Goal: Information Seeking & Learning: Learn about a topic

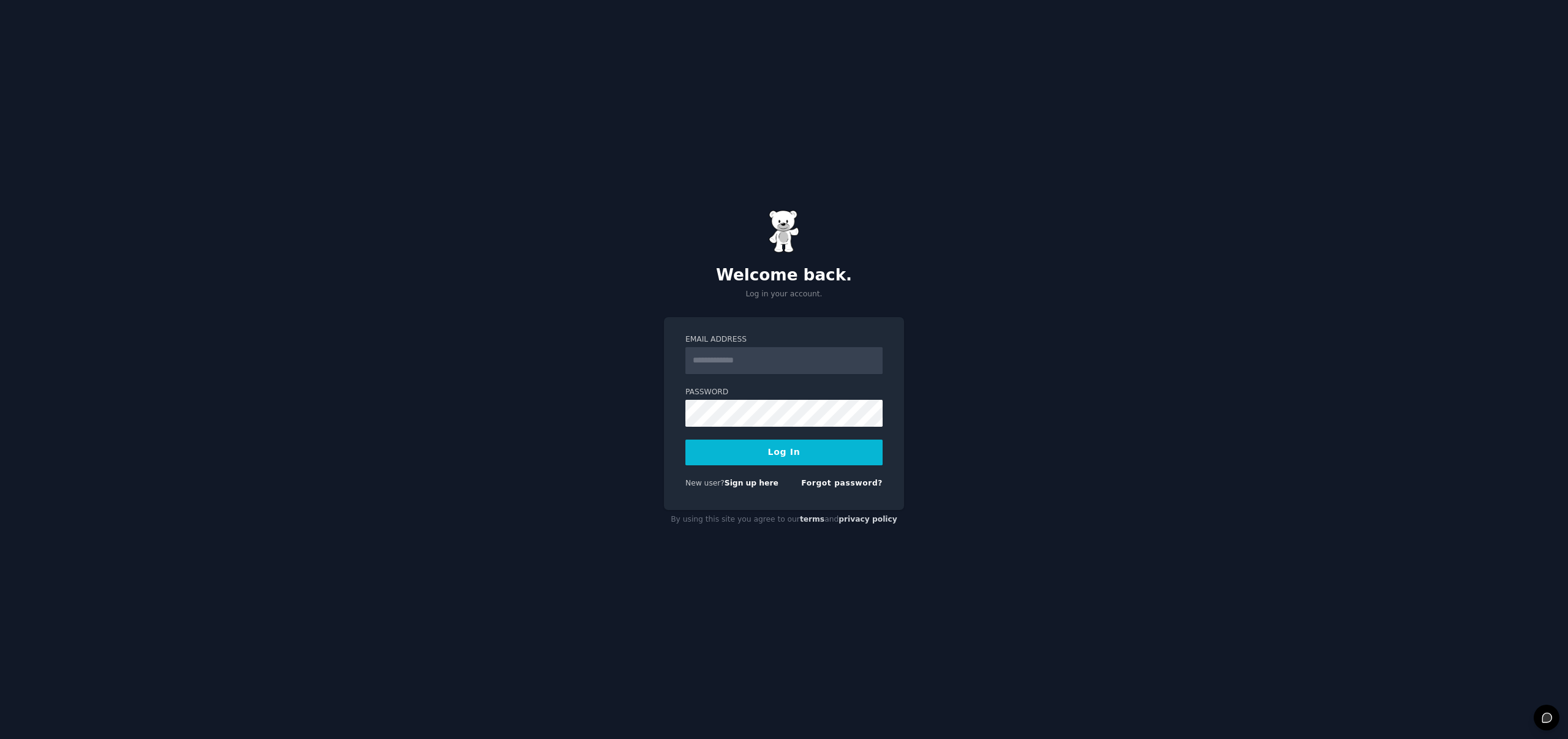
click at [819, 360] on input "Email Address" at bounding box center [784, 360] width 197 height 27
drag, startPoint x: 825, startPoint y: 220, endPoint x: 816, endPoint y: 257, distance: 38.1
click at [825, 220] on div "Welcome back. Log in your account." at bounding box center [784, 255] width 240 height 90
click at [788, 366] on input "Email Address" at bounding box center [784, 360] width 197 height 27
click at [787, 365] on input "Email Address" at bounding box center [784, 360] width 197 height 27
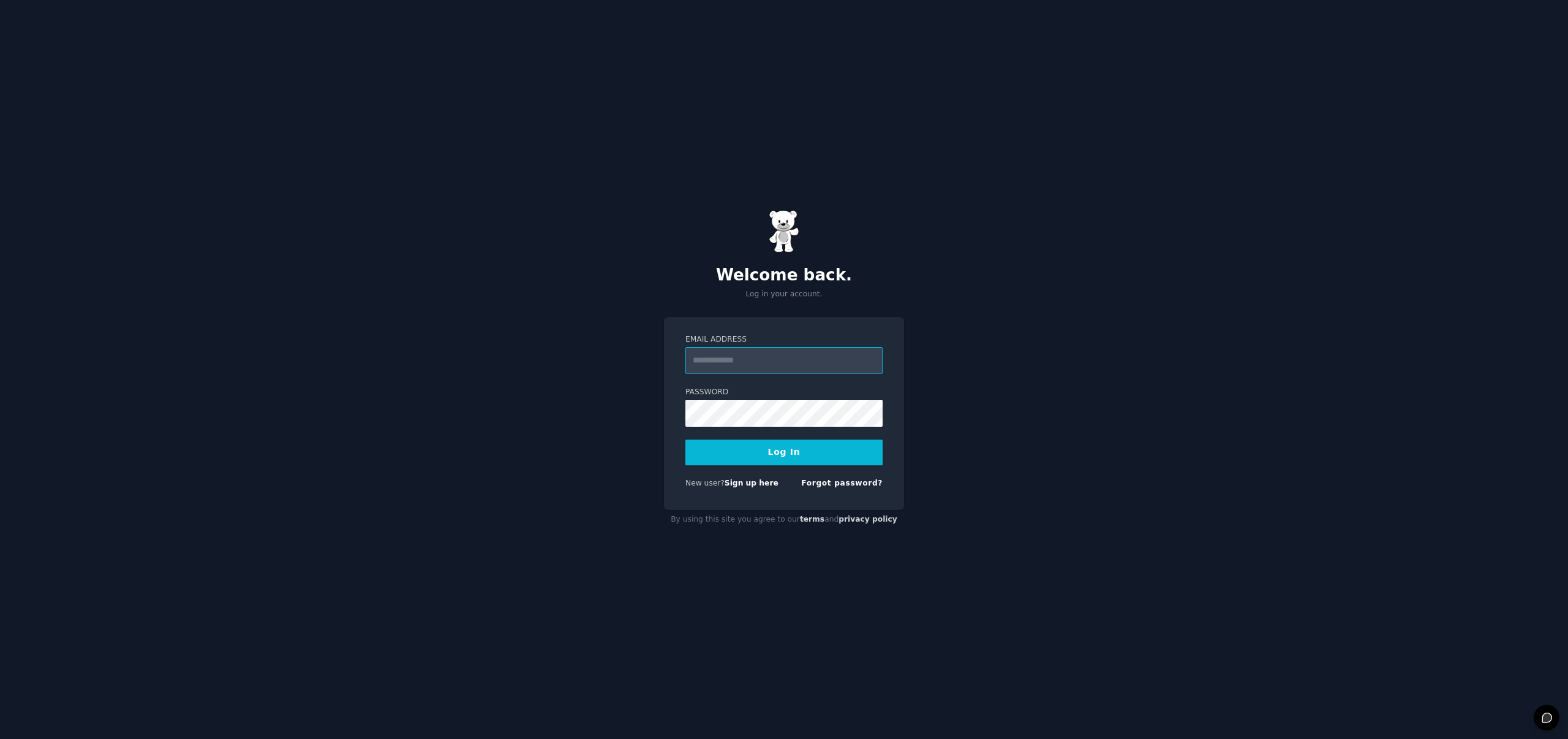
click at [787, 365] on input "Email Address" at bounding box center [784, 360] width 197 height 27
click at [974, 283] on div "Welcome back. Log in your account. Email Address Password Log In New user? Sign…" at bounding box center [784, 370] width 1568 height 739
click at [746, 481] on link "Sign up here" at bounding box center [751, 483] width 54 height 8
click at [887, 341] on div "Email Address Password Log In New user? Sign up here Forgot password?" at bounding box center [784, 414] width 240 height 194
click at [807, 360] on input "Email Address" at bounding box center [784, 360] width 197 height 27
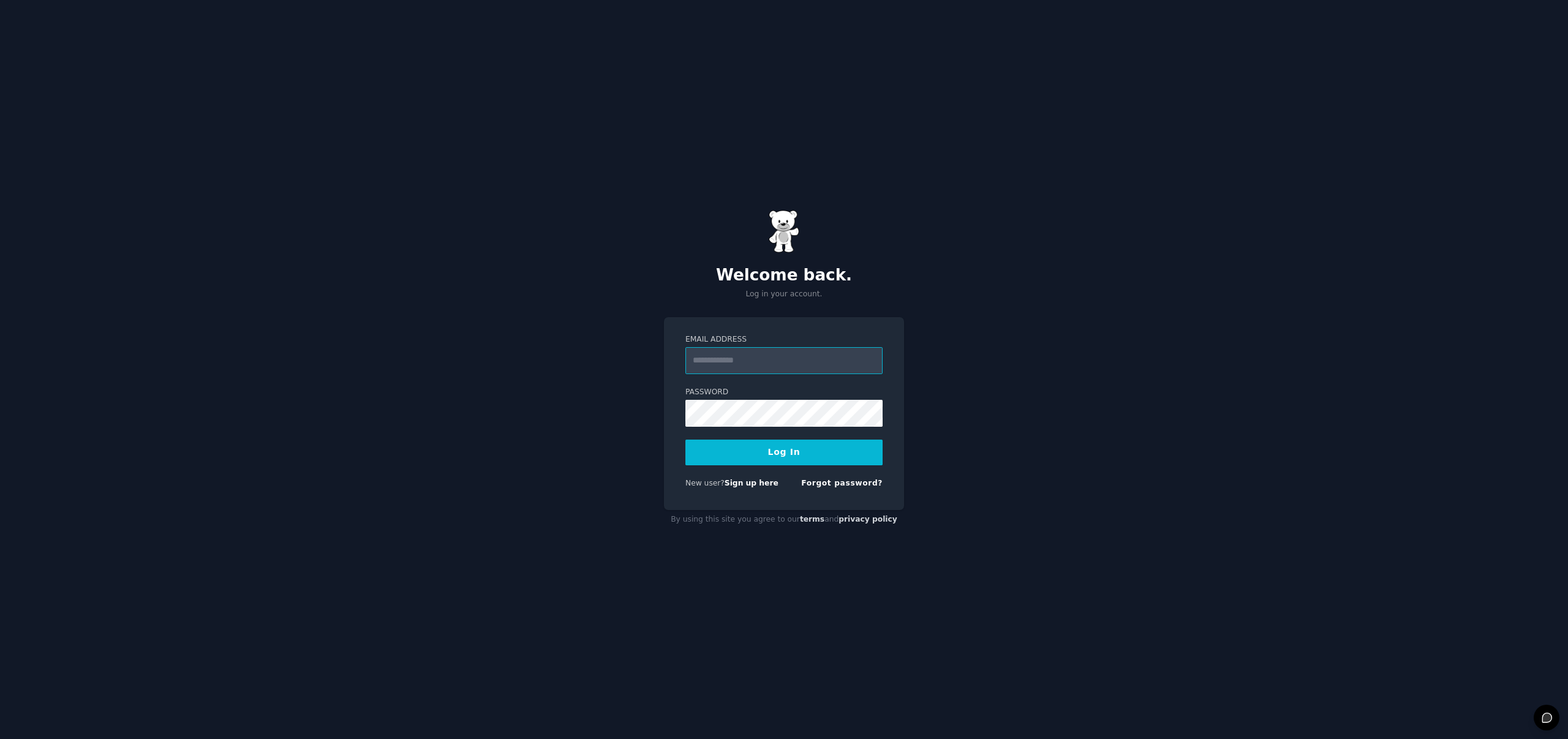
type input "**********"
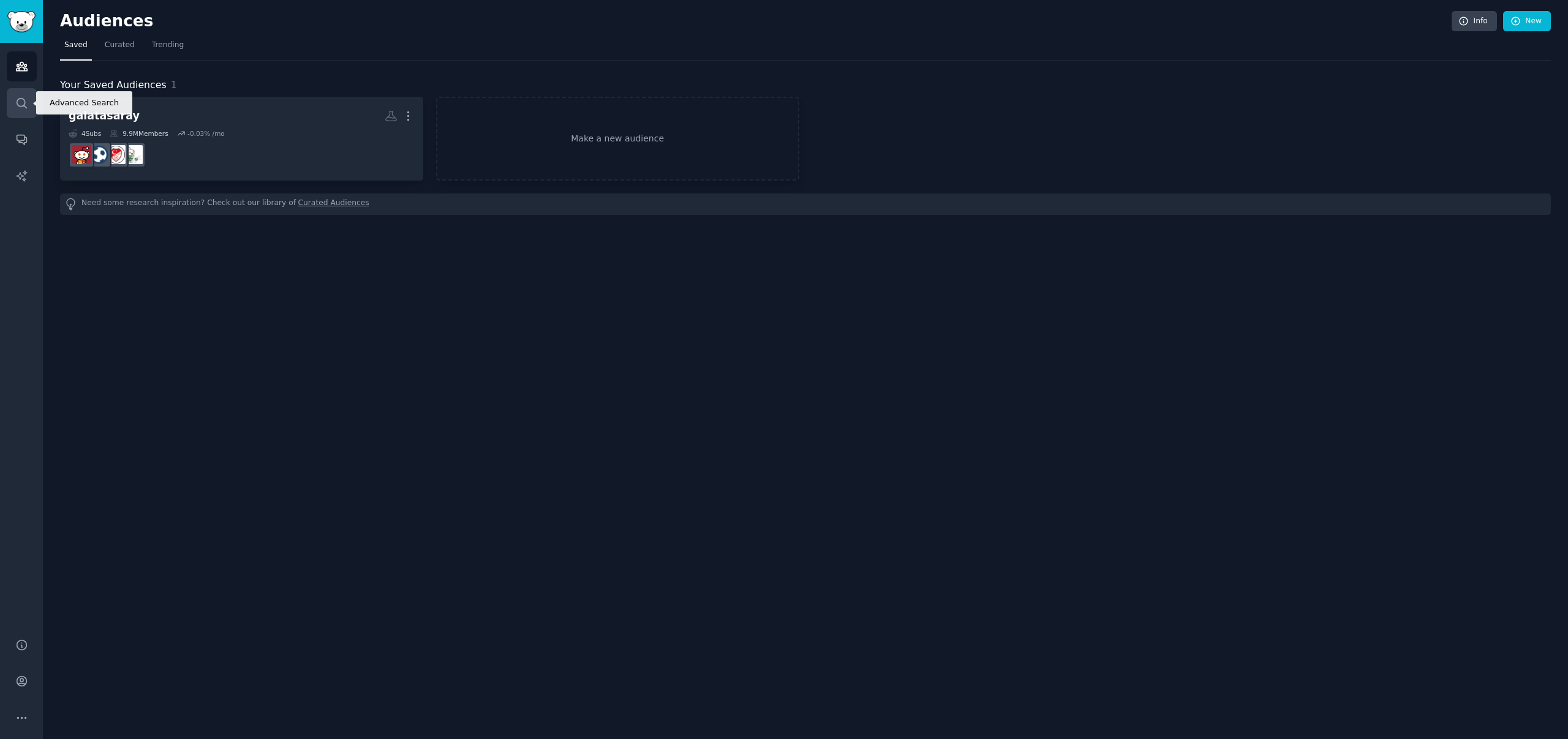
click at [17, 104] on icon "Sidebar" at bounding box center [22, 104] width 13 height 13
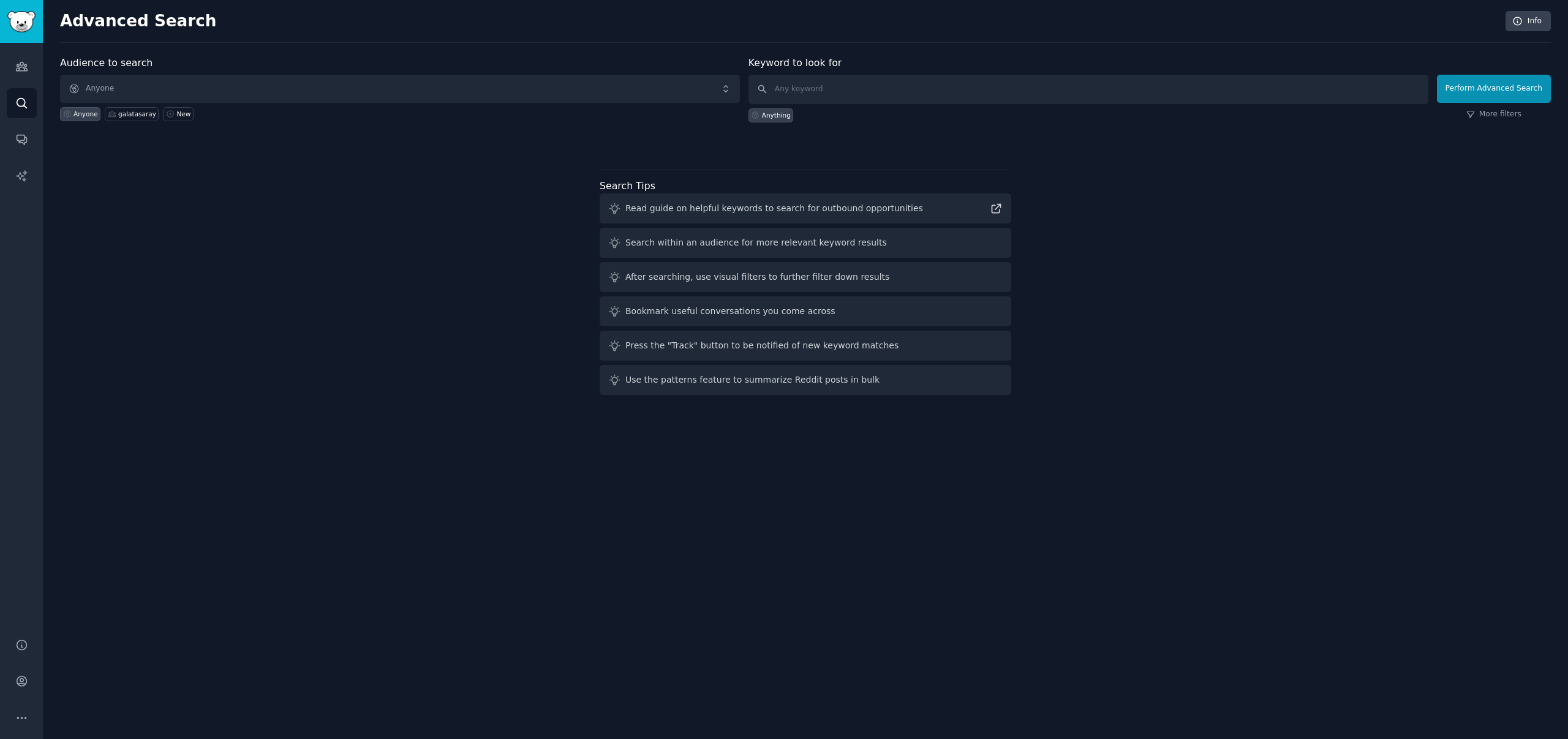
click at [785, 114] on div "Anything" at bounding box center [777, 115] width 29 height 8
click at [1503, 84] on button "Perform Advanced Search" at bounding box center [1493, 89] width 114 height 28
click at [22, 59] on link "Audiences" at bounding box center [22, 66] width 30 height 30
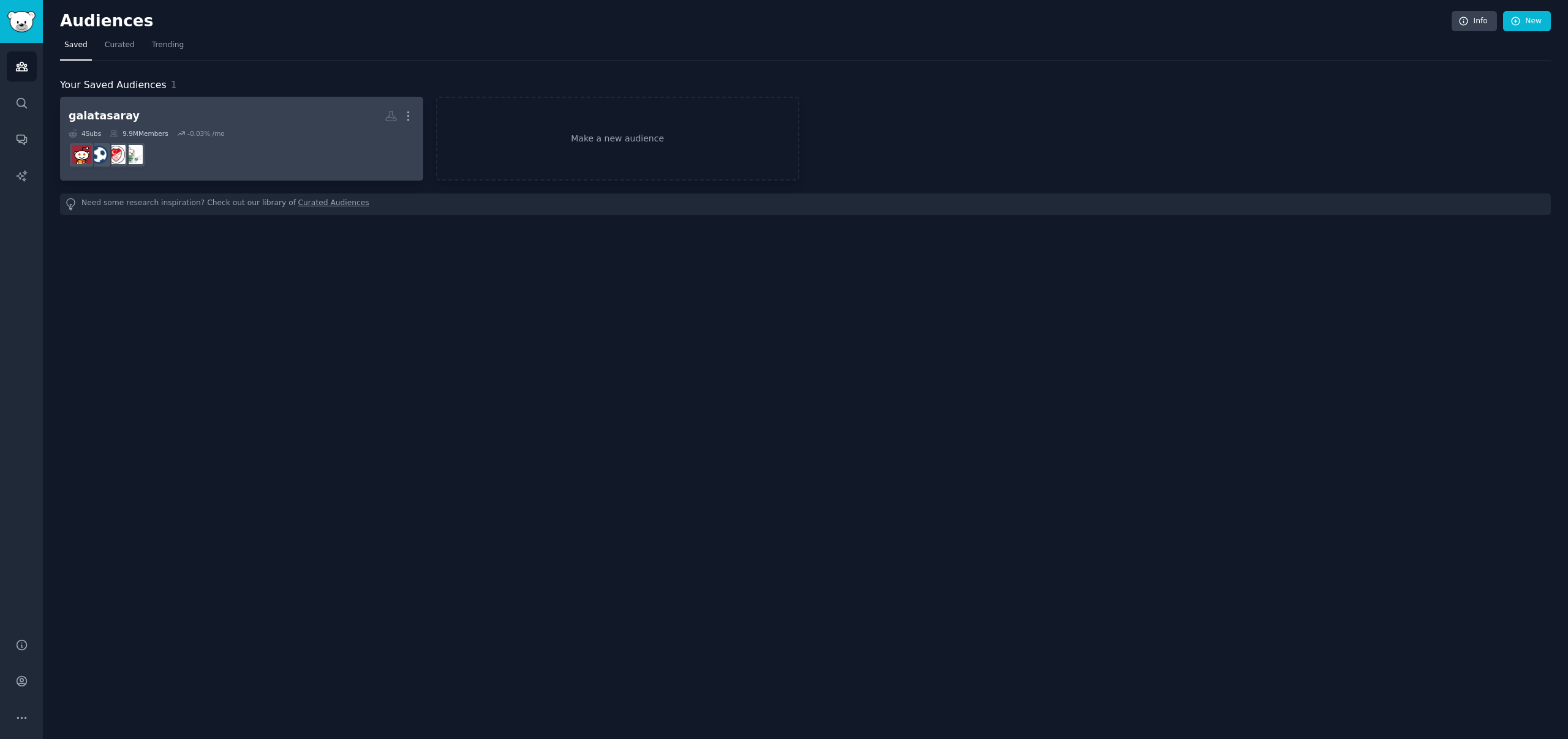
click at [183, 114] on h2 "galatasaray More" at bounding box center [242, 116] width 346 height 22
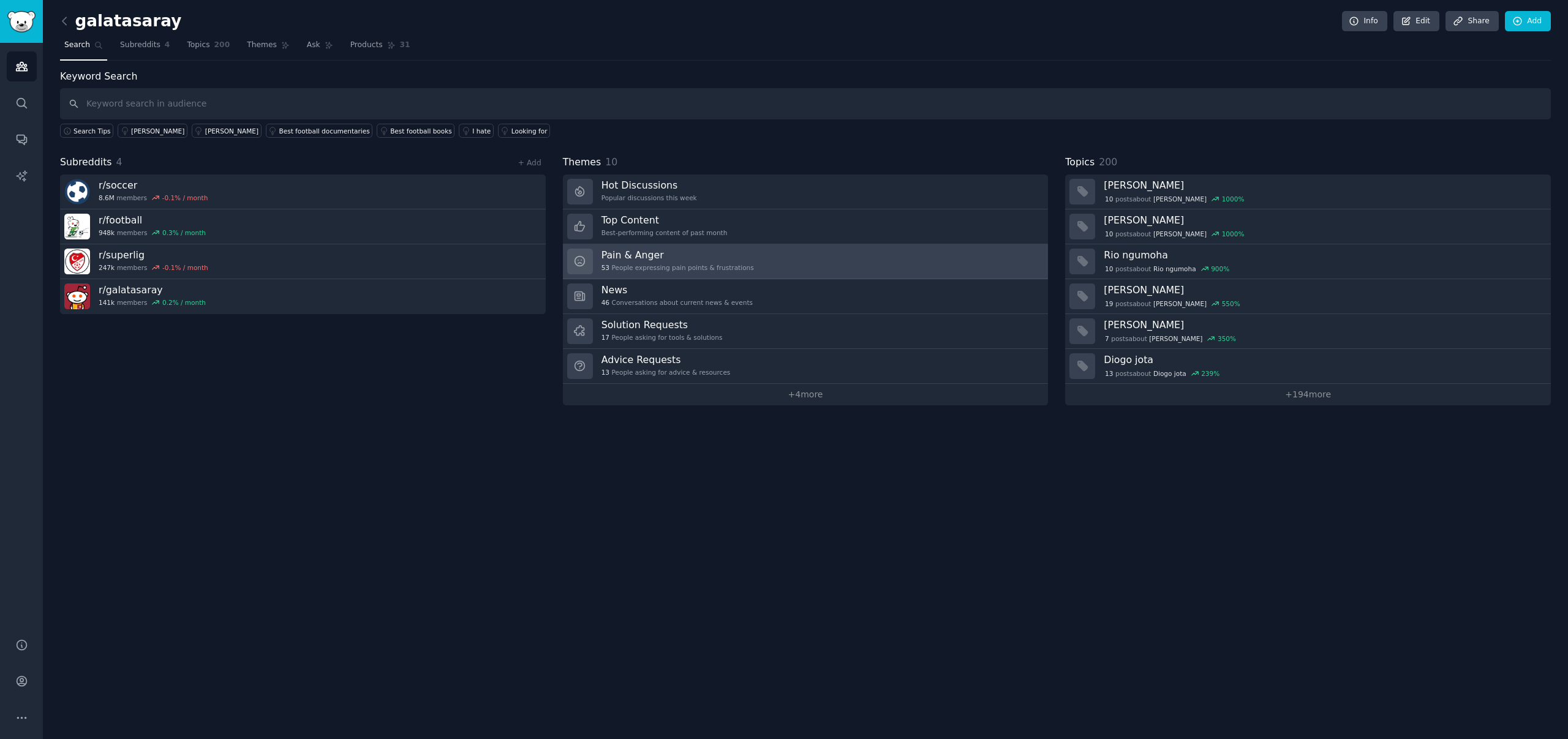
click at [722, 251] on h3 "Pain & Anger" at bounding box center [678, 255] width 152 height 13
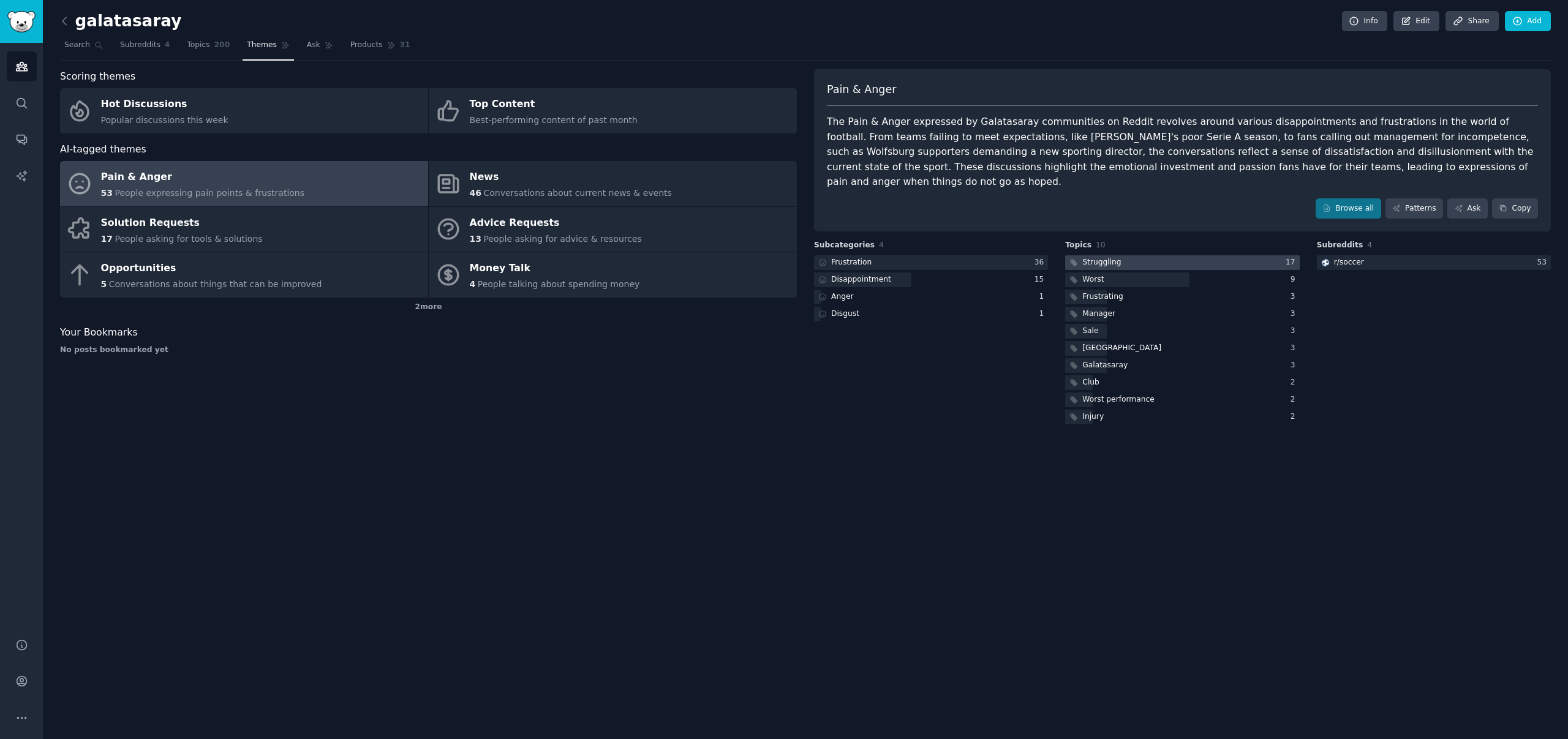
click at [1131, 255] on div at bounding box center [1182, 263] width 234 height 15
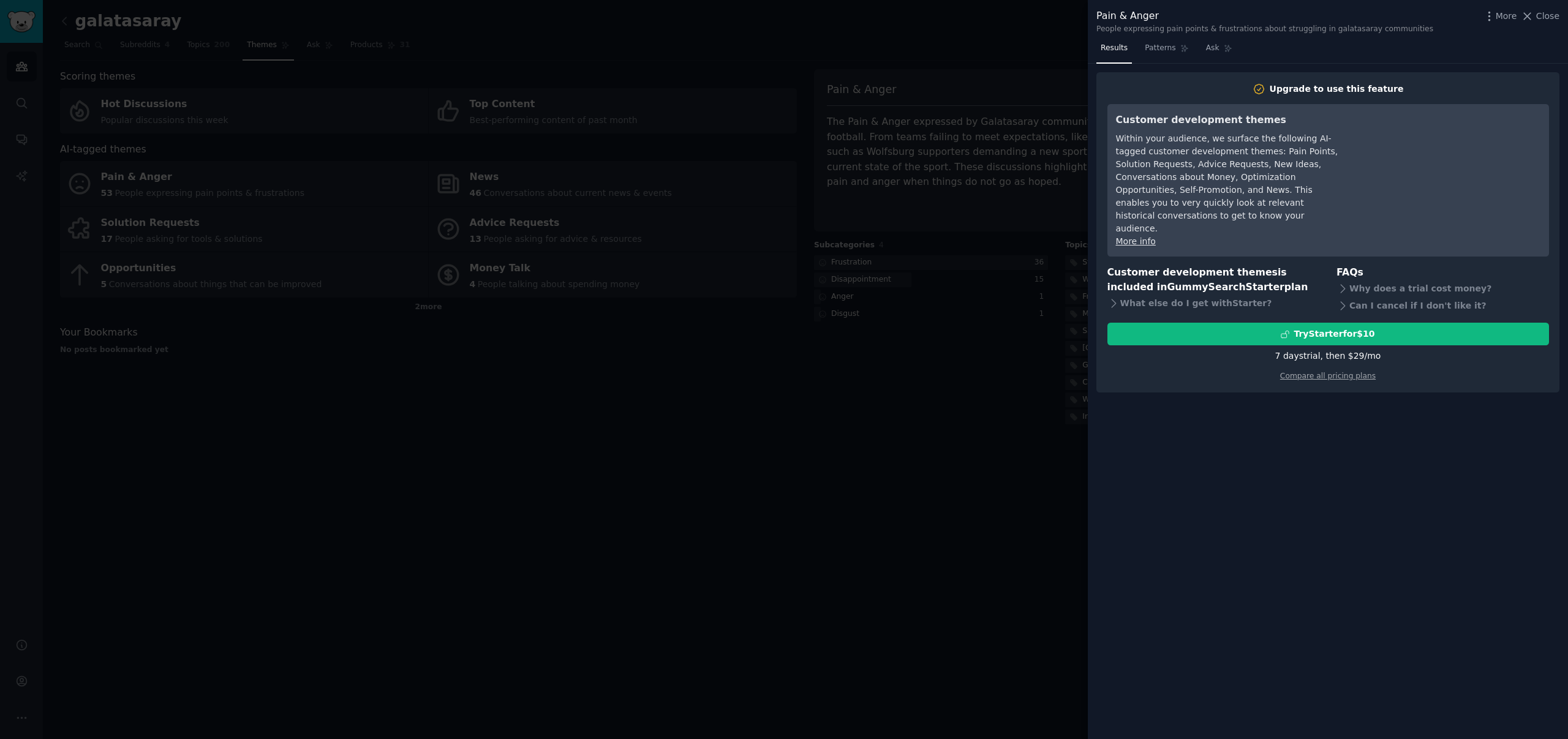
drag, startPoint x: 1028, startPoint y: 182, endPoint x: 1022, endPoint y: 187, distance: 7.8
click at [1027, 182] on div at bounding box center [784, 370] width 1568 height 739
